Goal: Navigation & Orientation: Find specific page/section

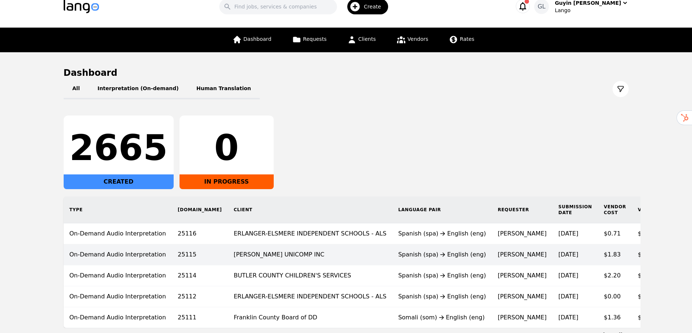
scroll to position [74, 0]
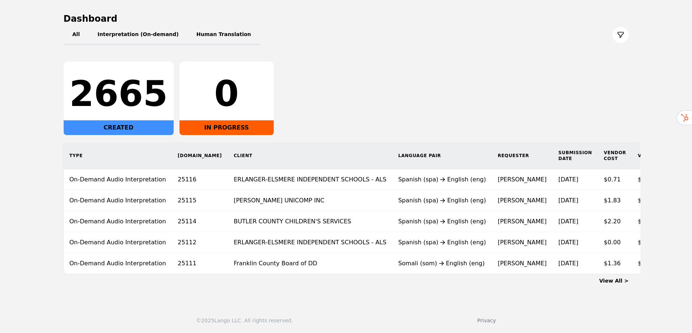
click at [618, 282] on link "View All >" at bounding box center [614, 281] width 29 height 6
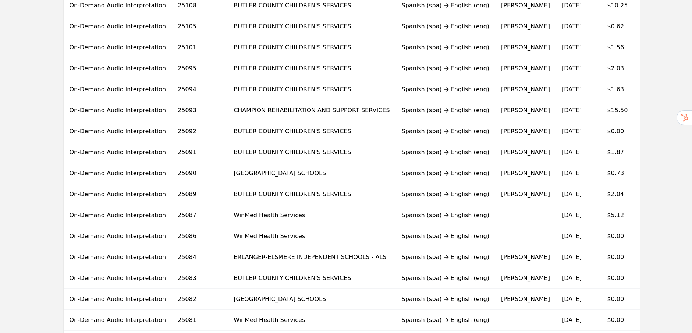
scroll to position [409, 0]
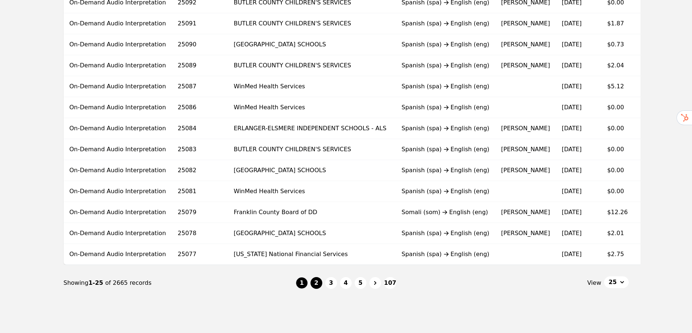
click at [317, 289] on button "2" at bounding box center [317, 283] width 12 height 12
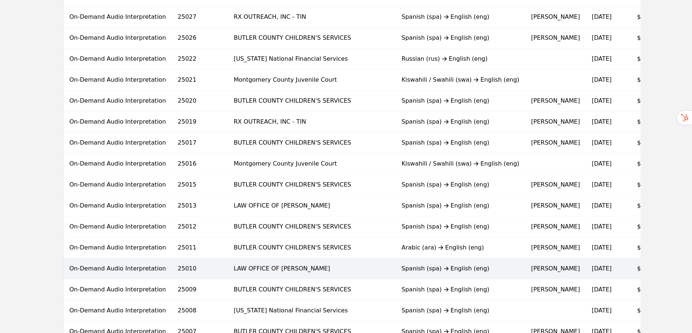
scroll to position [412, 0]
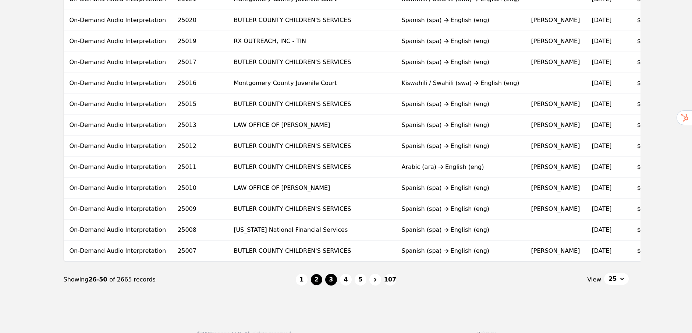
click at [329, 286] on button "3" at bounding box center [331, 280] width 12 height 12
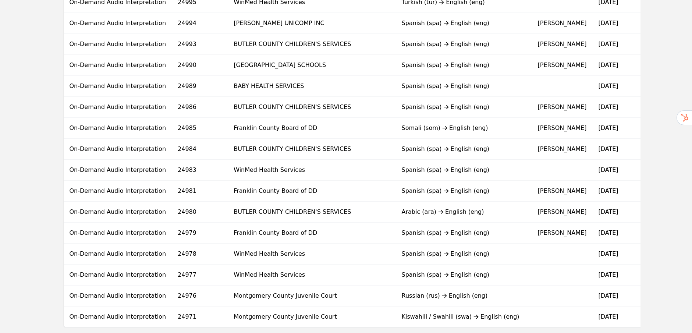
scroll to position [431, 0]
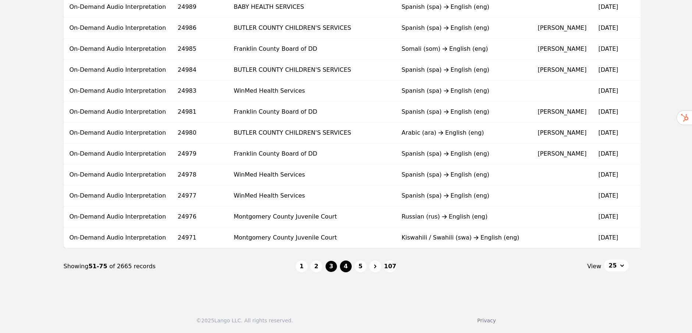
click at [347, 268] on button "4" at bounding box center [346, 267] width 12 height 12
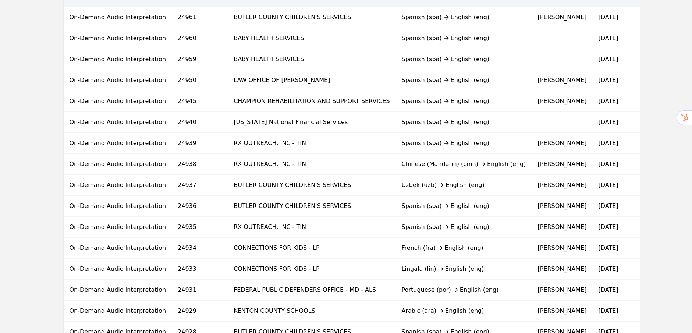
scroll to position [402, 0]
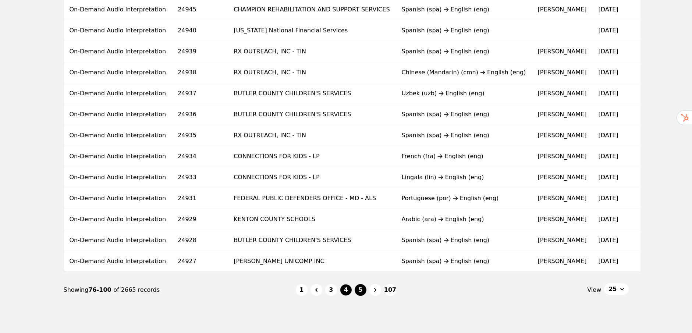
click at [356, 296] on button "5" at bounding box center [361, 290] width 12 height 12
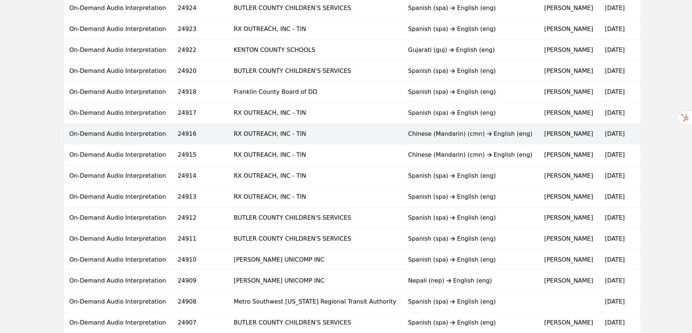
scroll to position [203, 0]
